Goal: Communication & Community: Ask a question

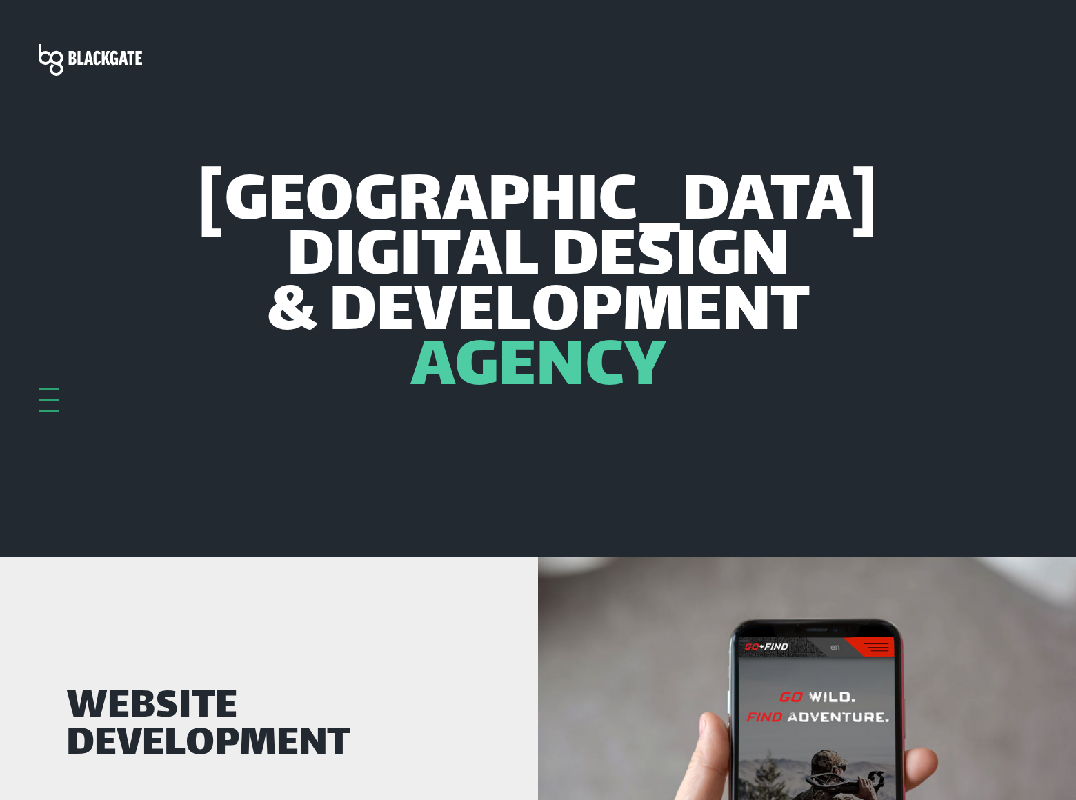
scroll to position [4205, 0]
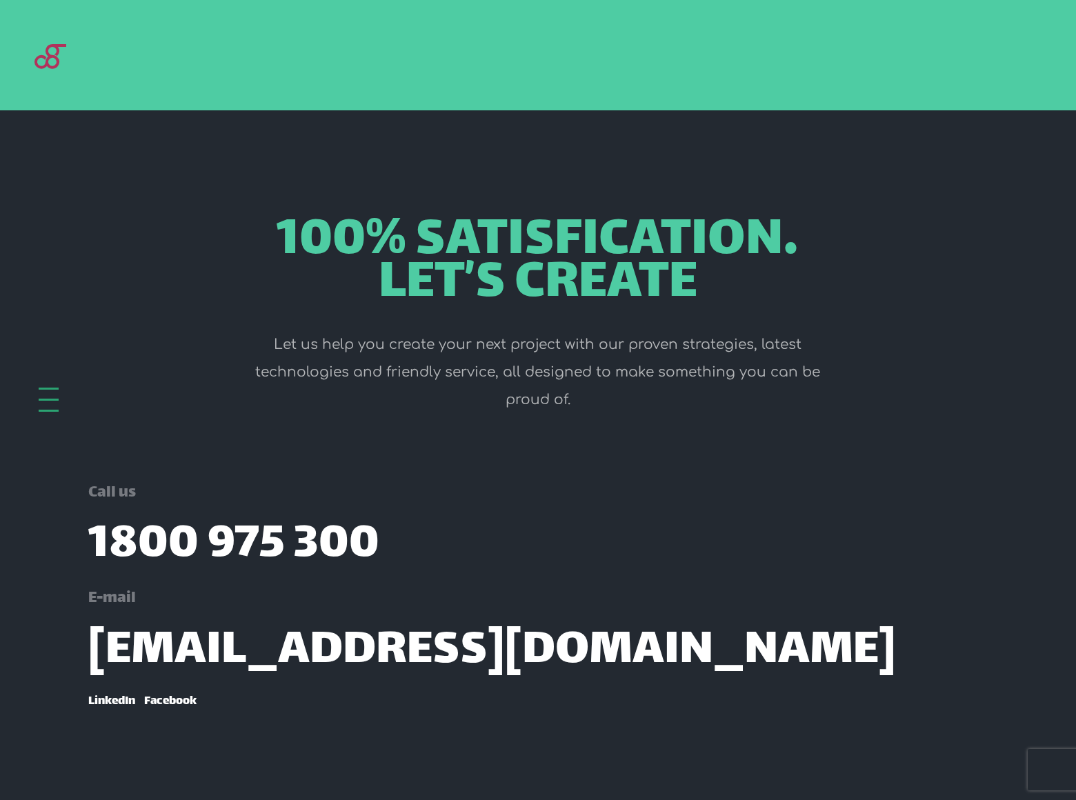
scroll to position [1485, 0]
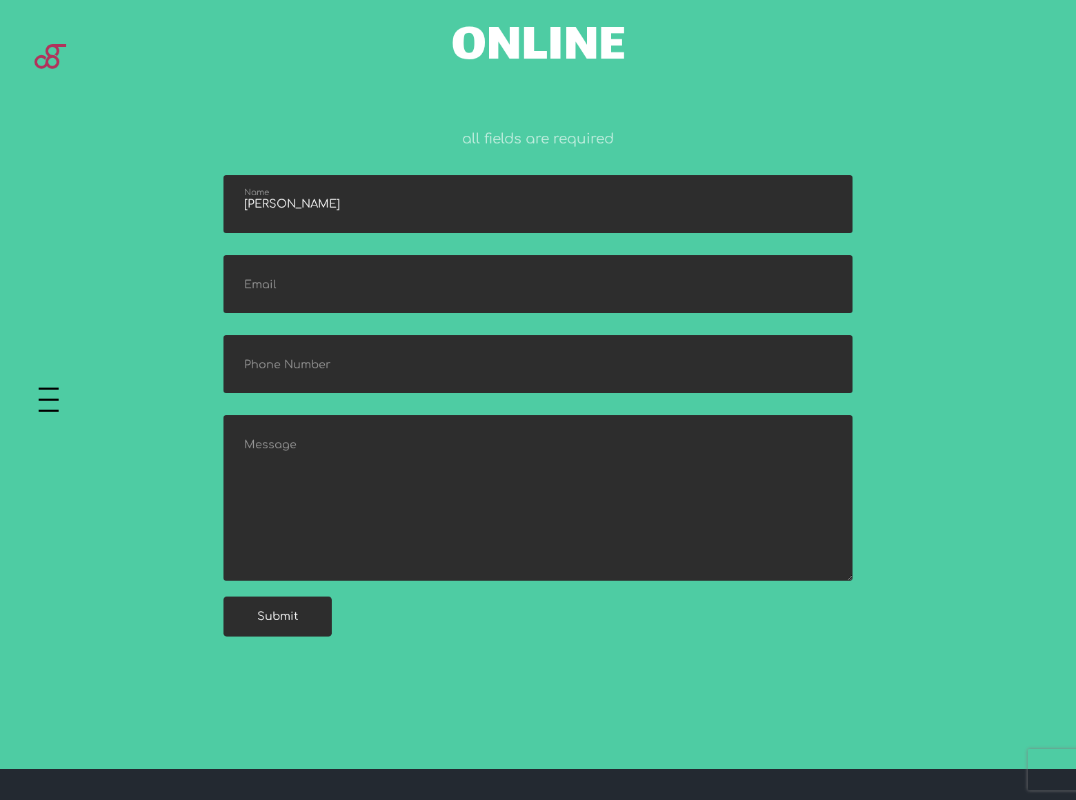
type input "[PERSON_NAME]"
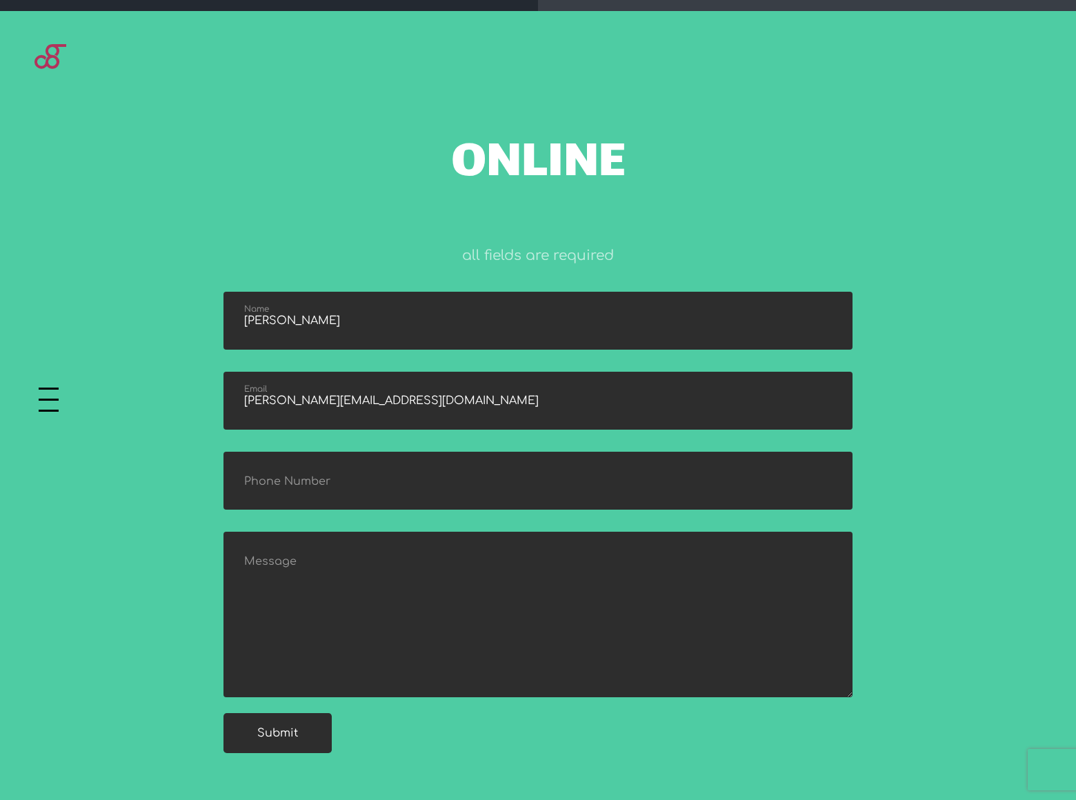
type input "[PERSON_NAME][EMAIL_ADDRESS][DOMAIN_NAME]"
type input "8054002077"
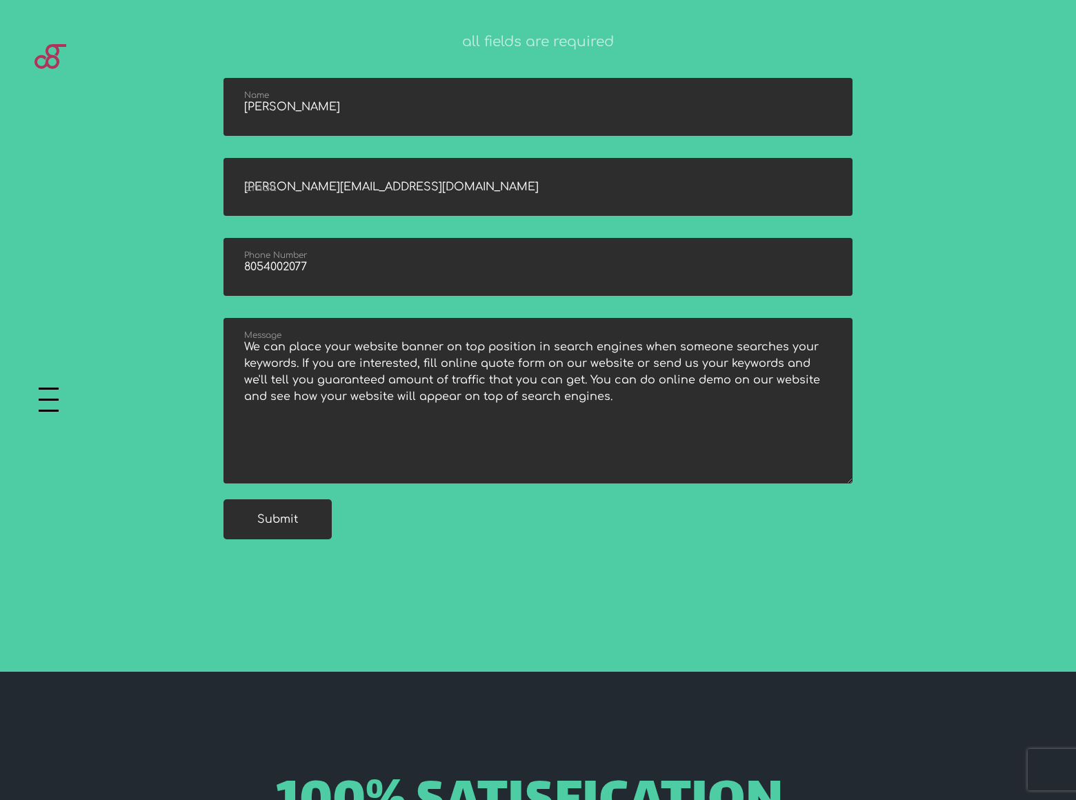
type textarea "We can place your website banner on top position in search engines when someone…"
click at [277, 519] on input "submit" at bounding box center [278, 520] width 108 height 40
